Goal: Task Accomplishment & Management: Use online tool/utility

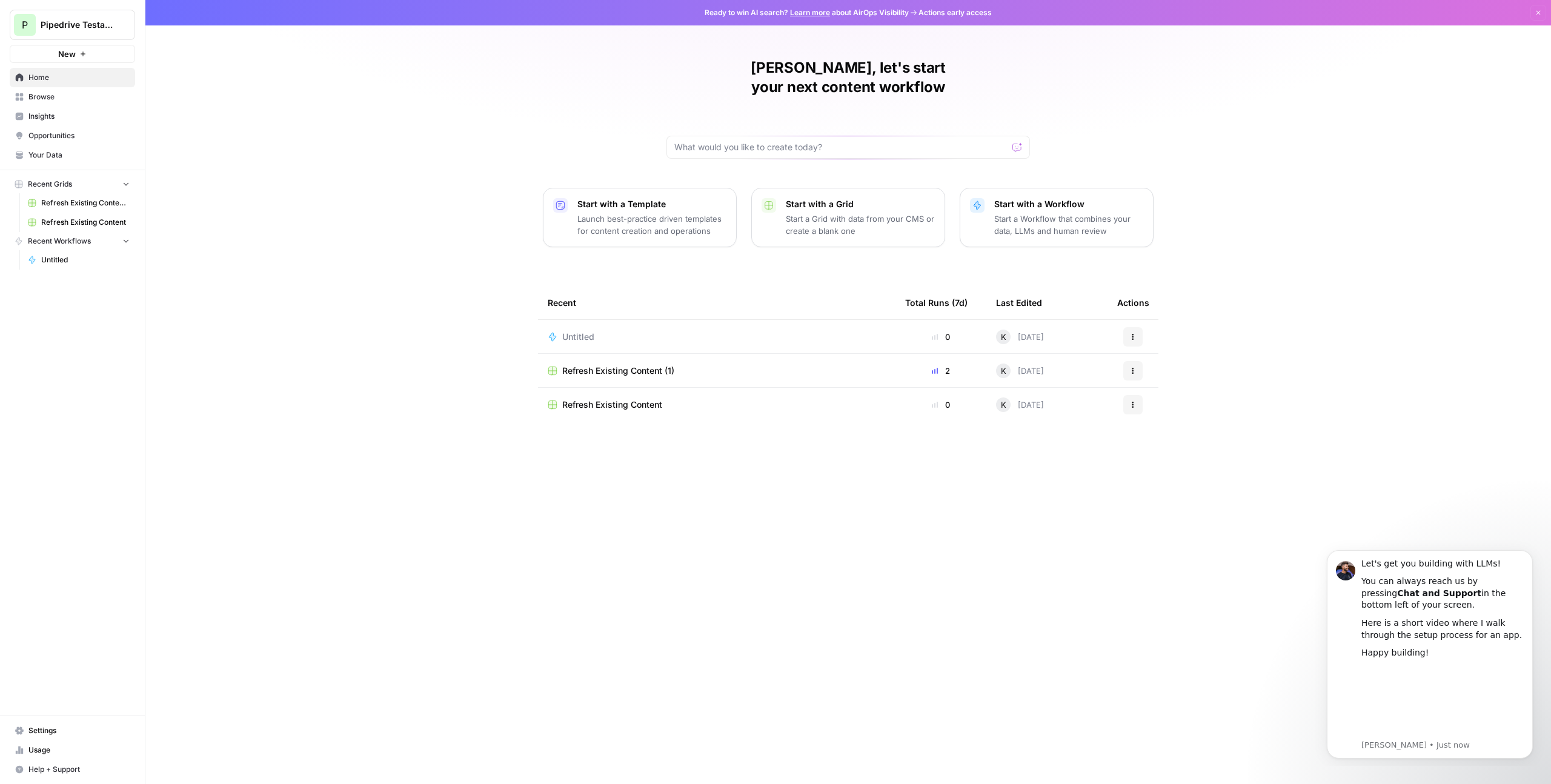
click at [638, 398] on span "Refresh Existing Content" at bounding box center [612, 404] width 100 height 12
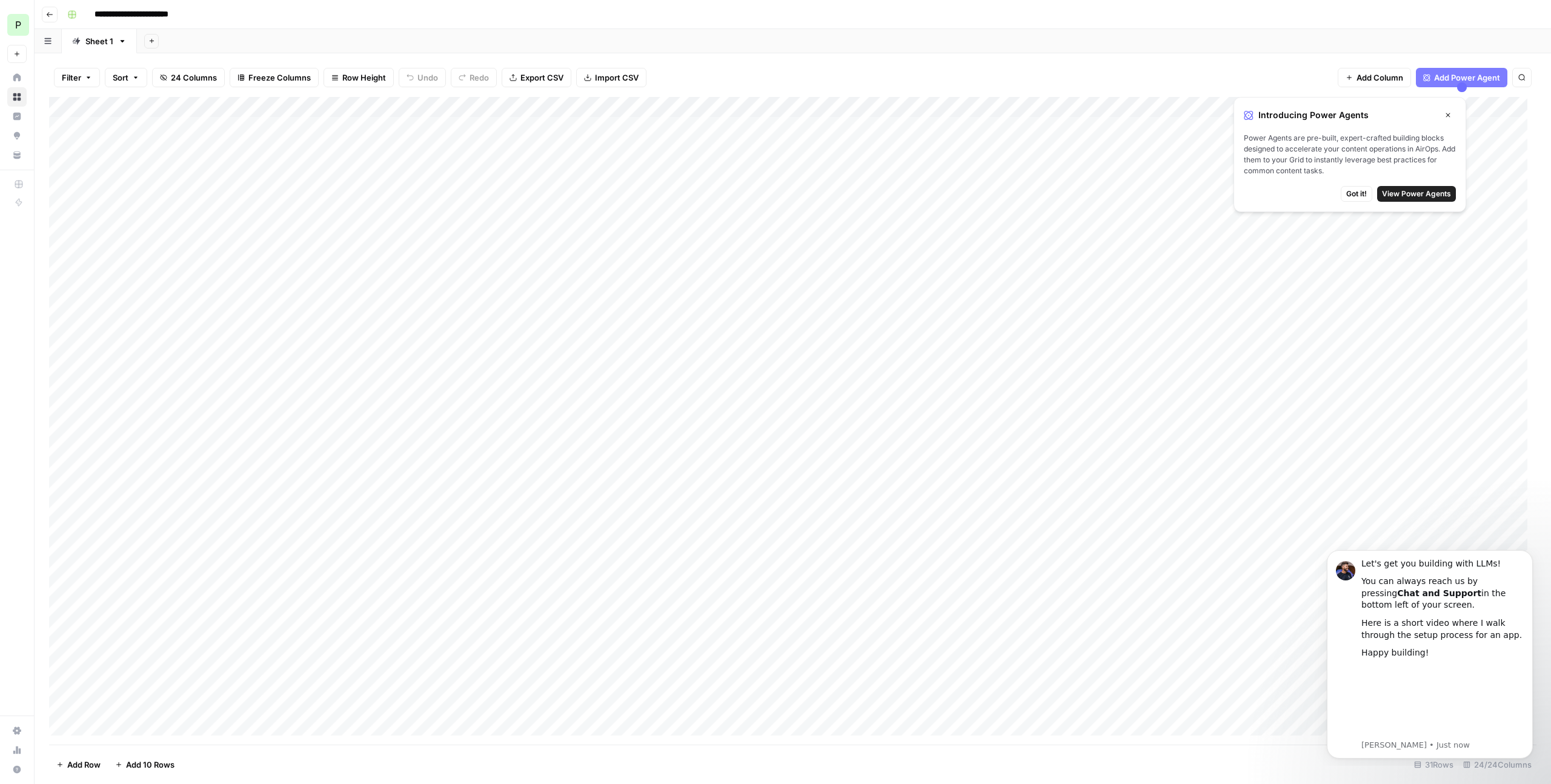
click at [274, 103] on div "Add Column" at bounding box center [793, 421] width 1488 height 647
click at [841, 39] on div "Add Sheet" at bounding box center [844, 41] width 1414 height 24
click at [1452, 116] on button "Close" at bounding box center [1448, 115] width 16 height 16
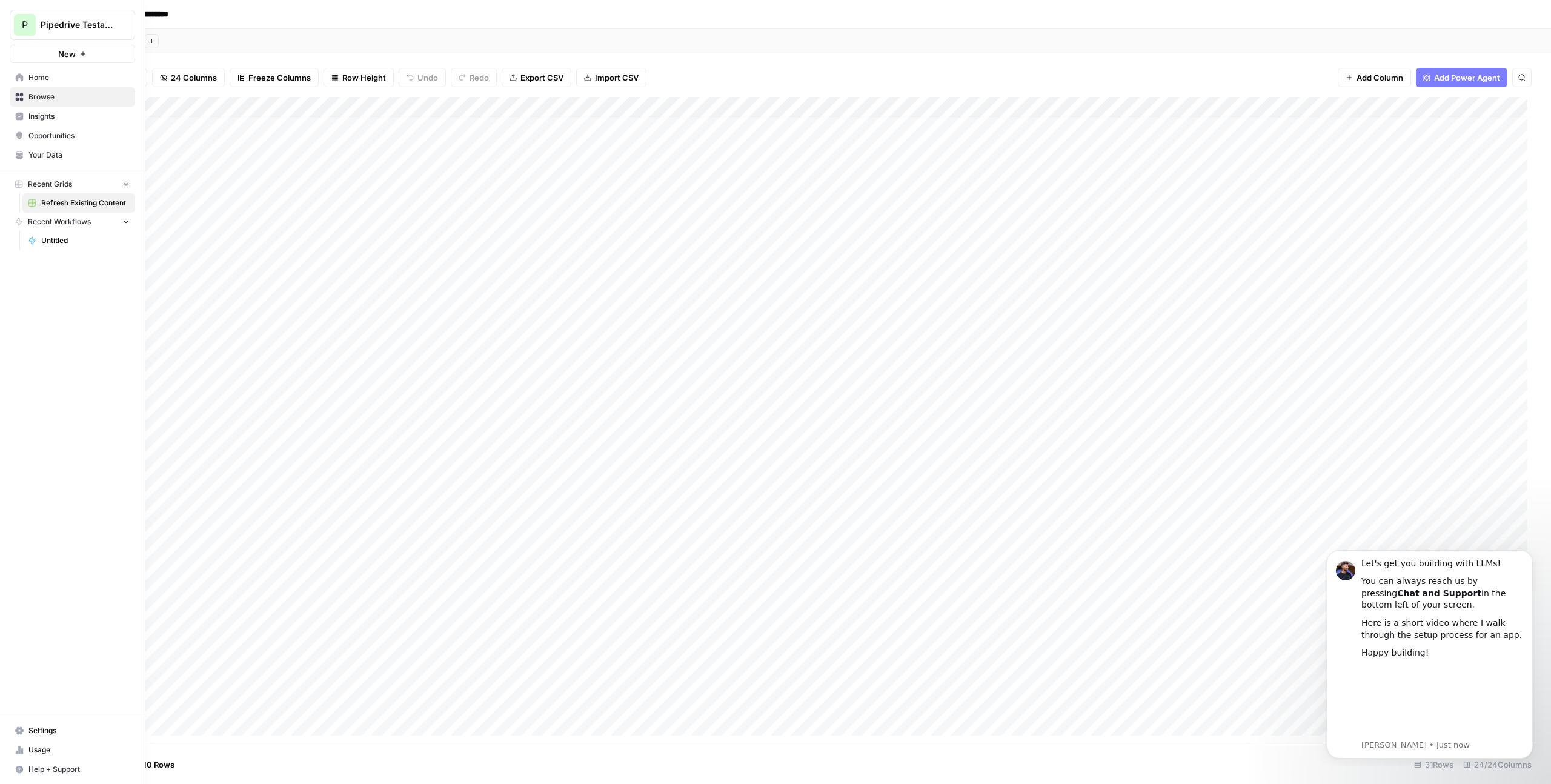
click at [45, 117] on span "Insights" at bounding box center [79, 116] width 101 height 11
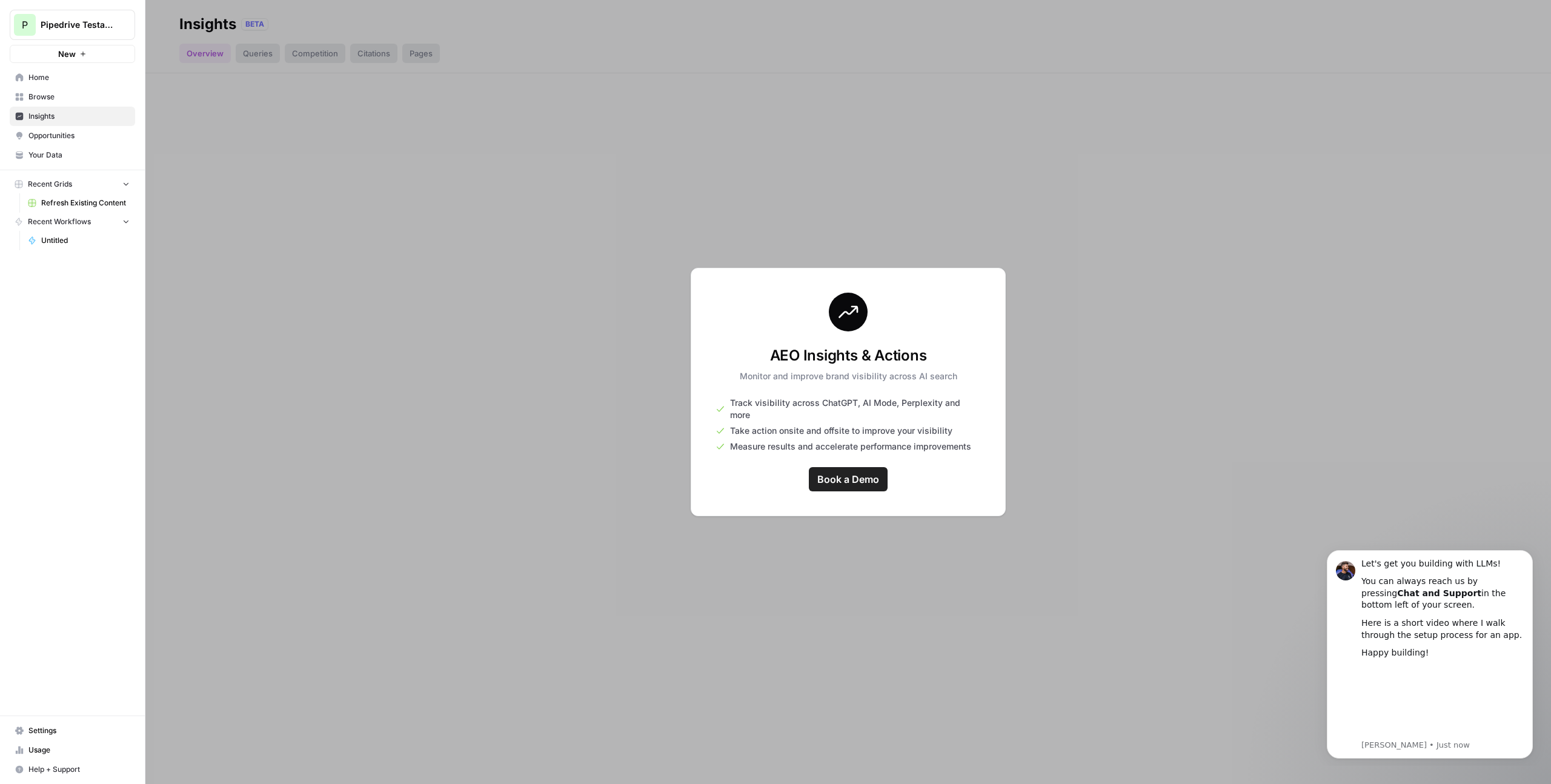
click at [49, 97] on span "Browse" at bounding box center [79, 97] width 101 height 11
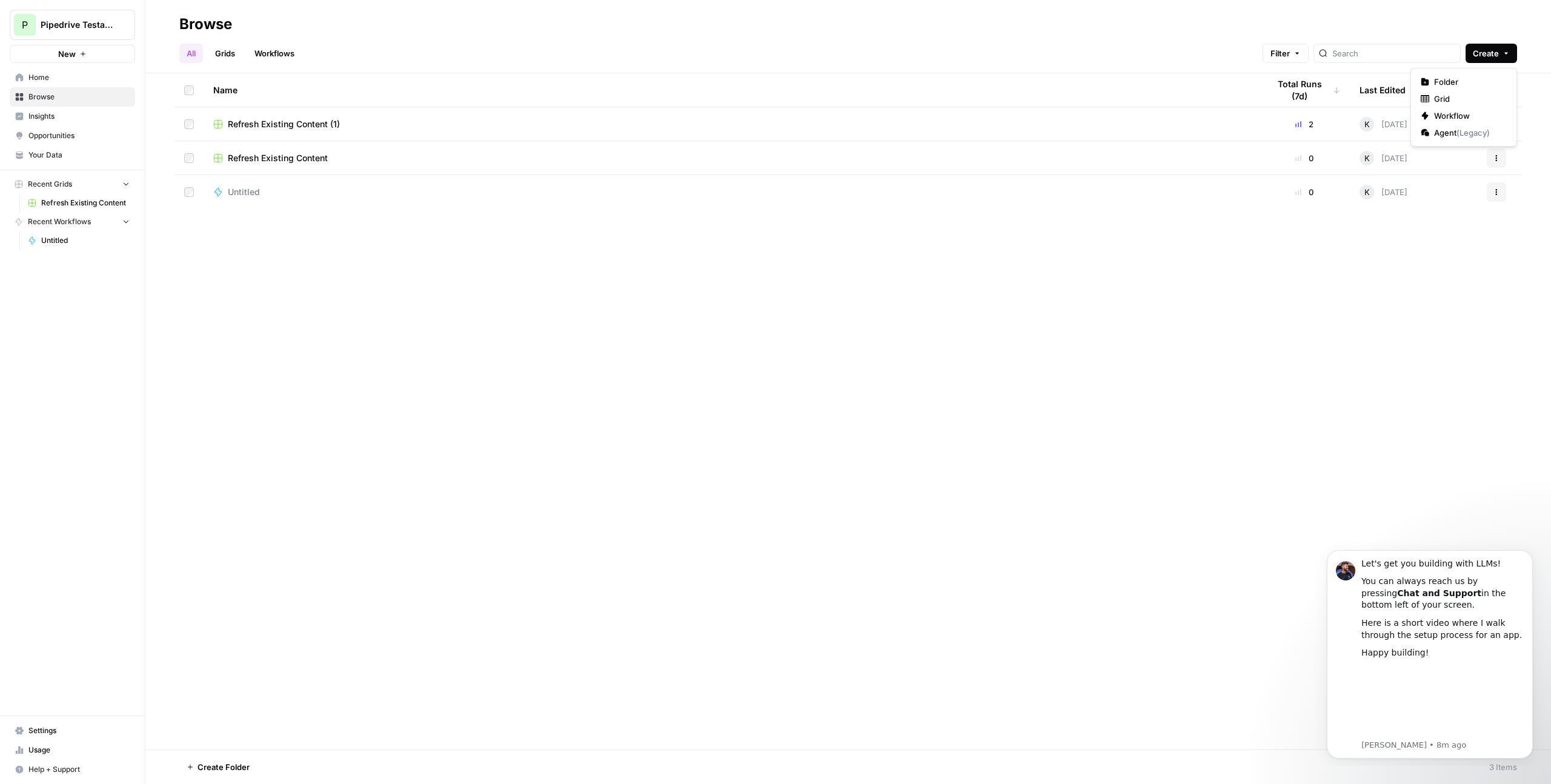
click at [1498, 54] on span "Create" at bounding box center [1486, 53] width 26 height 12
click at [1460, 100] on span "Grid" at bounding box center [1468, 99] width 68 height 12
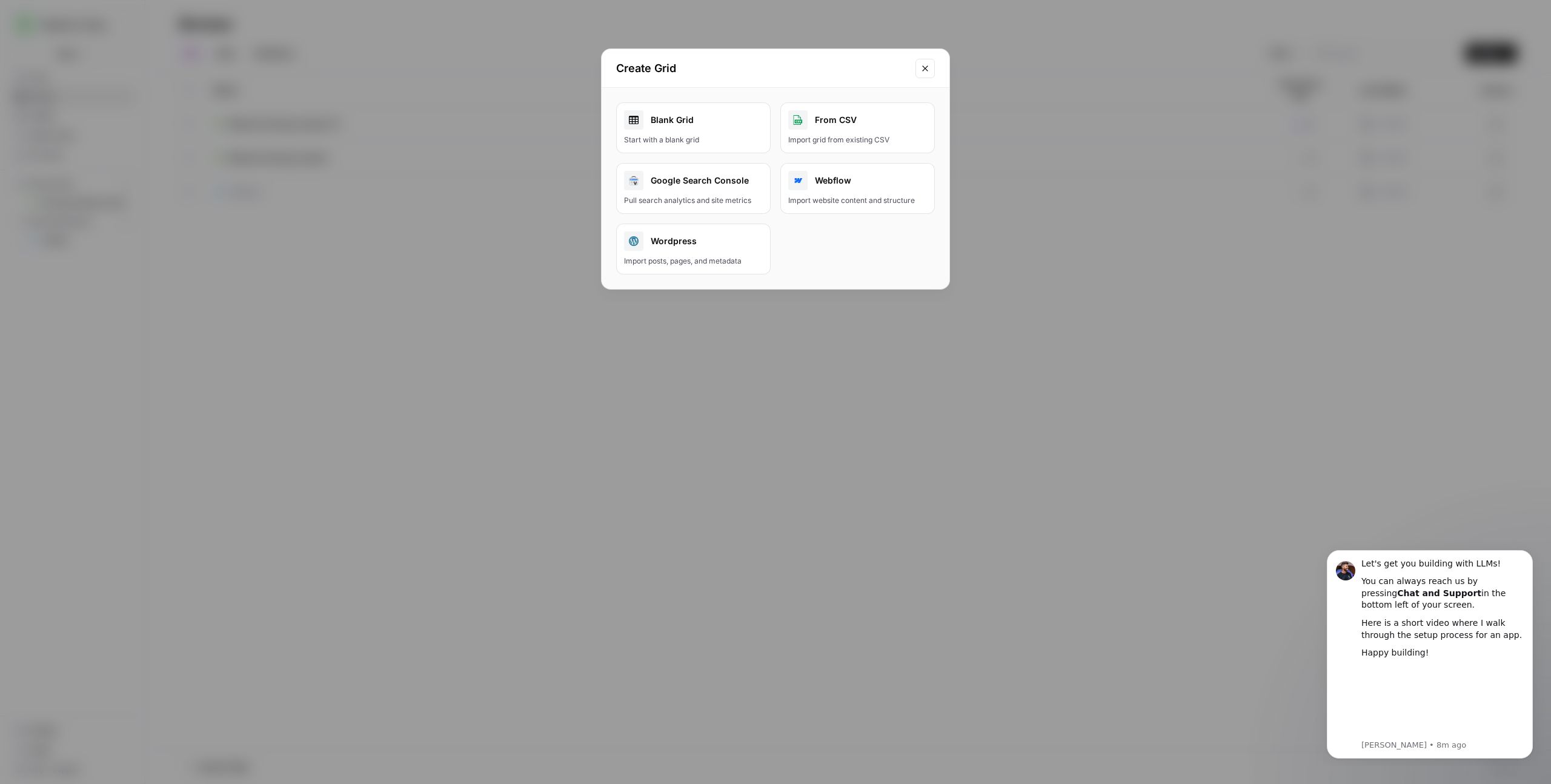
click at [700, 141] on div "Start with a blank grid" at bounding box center [694, 140] width 139 height 11
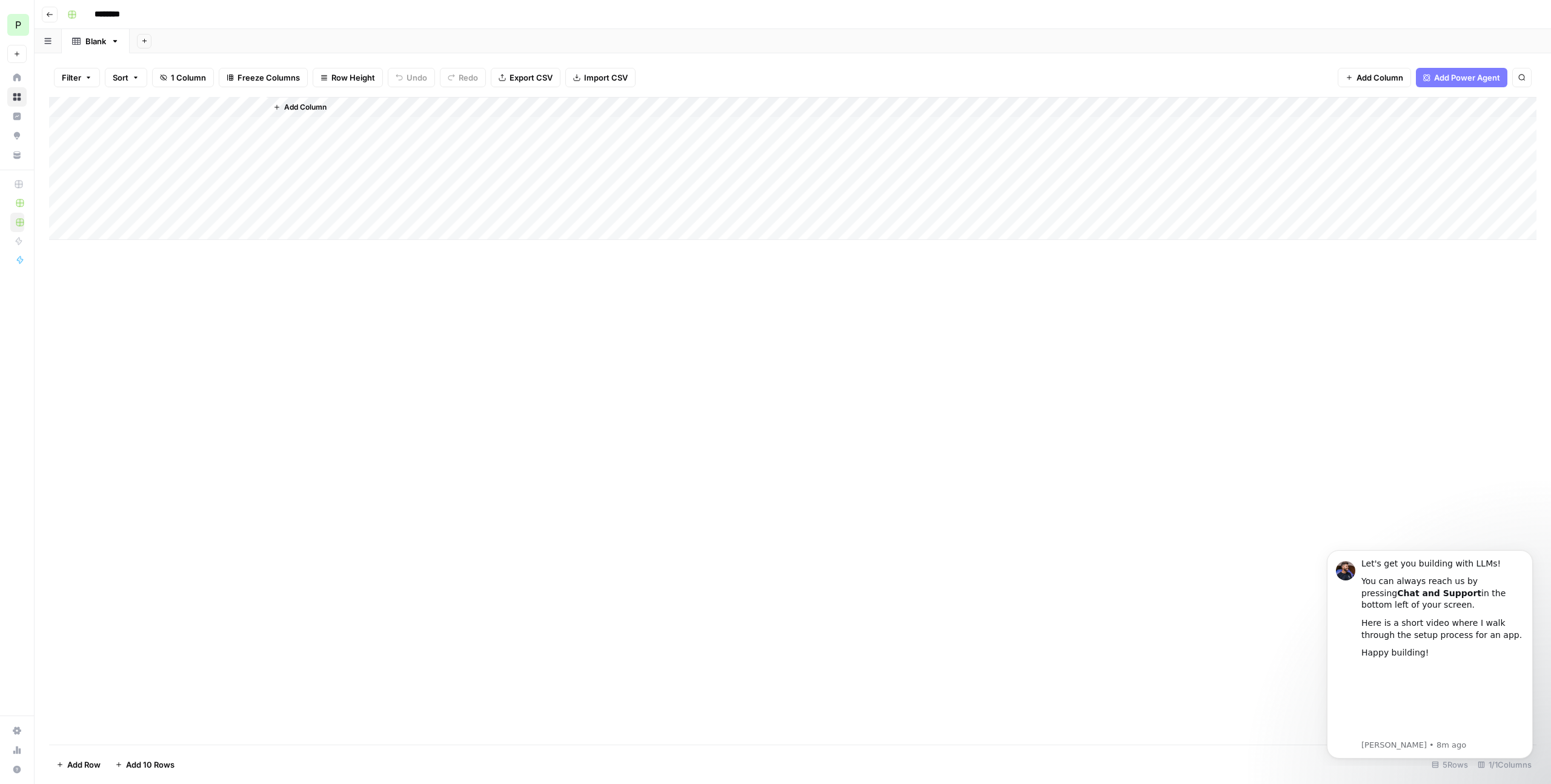
click at [318, 99] on button "Add Column" at bounding box center [300, 107] width 63 height 16
